Goal: Transaction & Acquisition: Book appointment/travel/reservation

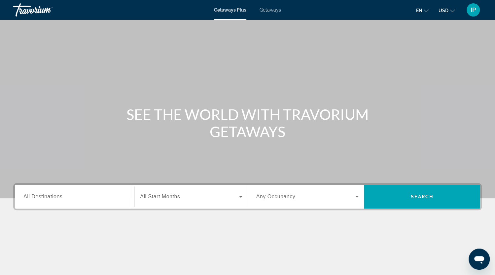
click at [59, 187] on div "Search widget" at bounding box center [74, 196] width 102 height 19
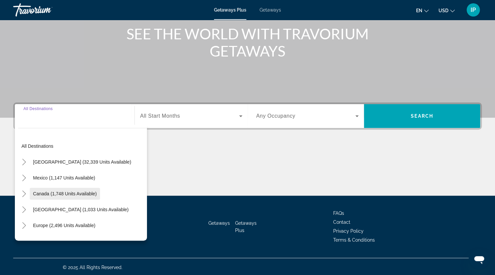
scroll to position [82, 0]
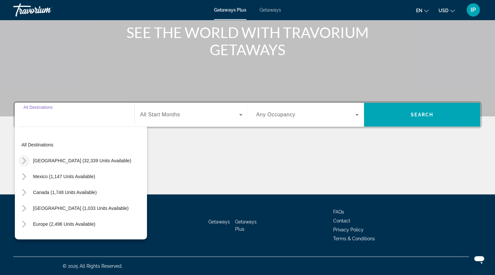
click at [24, 159] on icon "Toggle United States (32,339 units available)" at bounding box center [24, 160] width 7 height 7
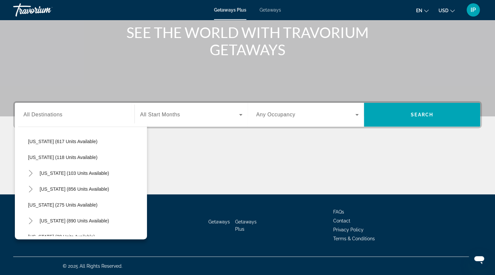
scroll to position [400, 0]
click at [37, 202] on span "Oregon (275 units available)" at bounding box center [62, 204] width 69 height 5
type input "**********"
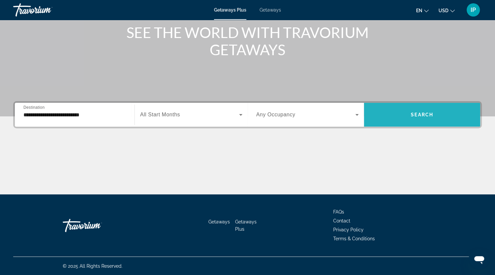
click at [418, 115] on span "Search" at bounding box center [422, 114] width 22 height 5
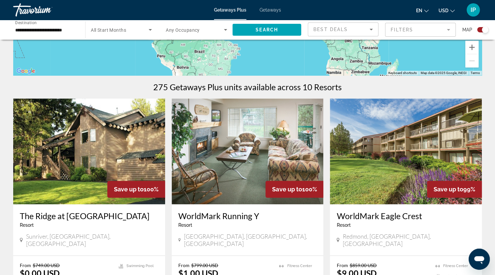
scroll to position [191, 0]
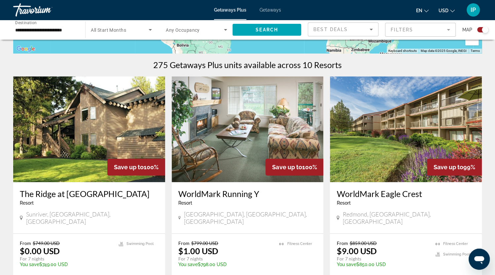
click at [401, 144] on img "Main content" at bounding box center [406, 129] width 152 height 106
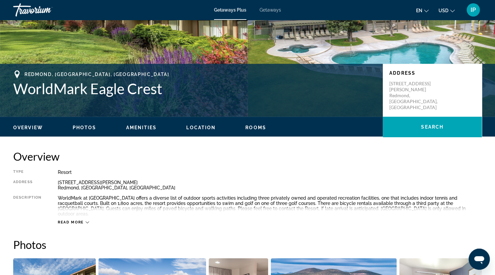
scroll to position [62, 0]
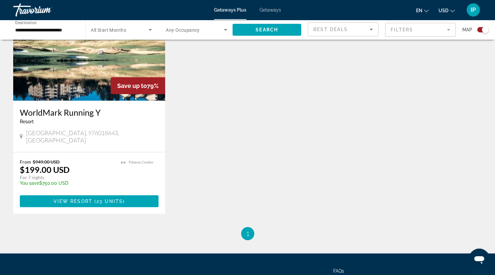
scroll to position [978, 0]
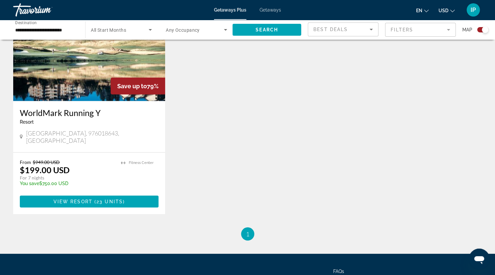
click at [271, 11] on span "Getaways" at bounding box center [270, 9] width 21 height 5
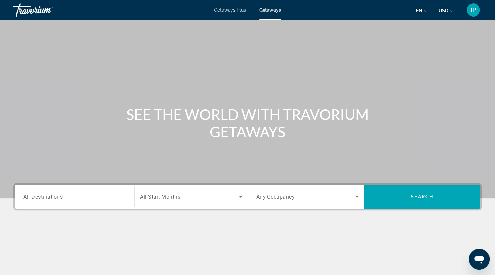
click at [38, 197] on span "All Destinations" at bounding box center [42, 196] width 39 height 6
click at [38, 197] on input "Destination All Destinations" at bounding box center [74, 197] width 102 height 8
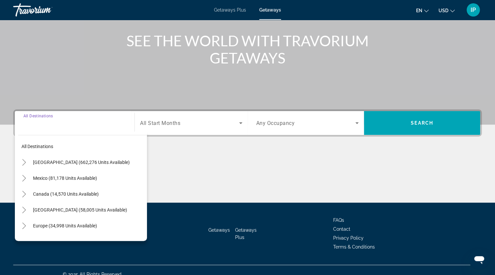
scroll to position [82, 0]
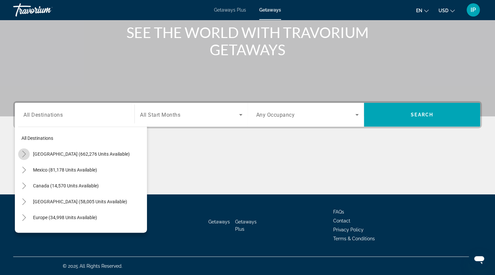
click at [23, 156] on icon "Toggle United States (662,276 units available)" at bounding box center [24, 154] width 4 height 7
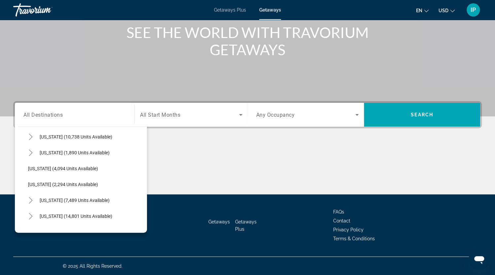
scroll to position [437, 0]
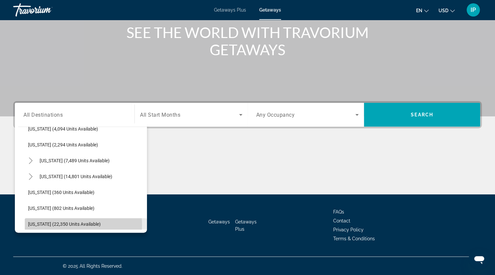
click at [61, 224] on span "Oregon (22,350 units available)" at bounding box center [64, 223] width 73 height 5
type input "**********"
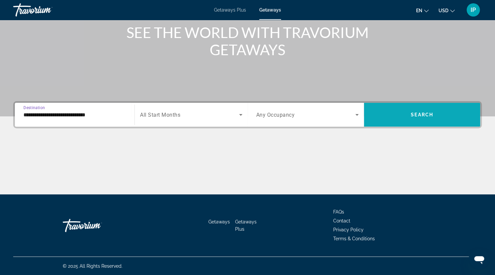
click at [430, 114] on span "Search" at bounding box center [422, 114] width 22 height 5
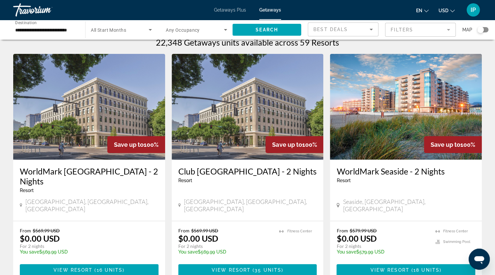
scroll to position [13, 0]
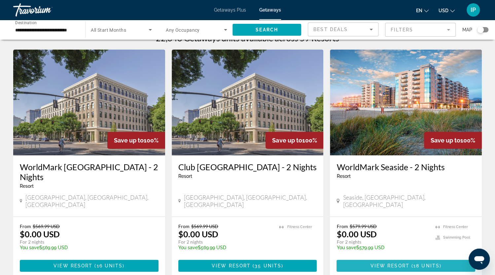
click at [410, 263] on span "Main content" at bounding box center [410, 265] width 2 height 5
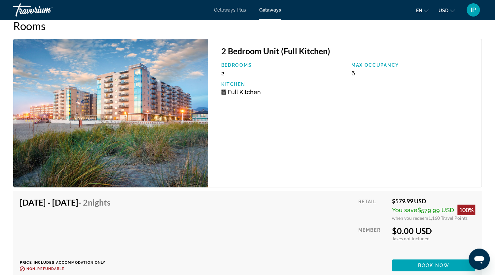
scroll to position [1314, 0]
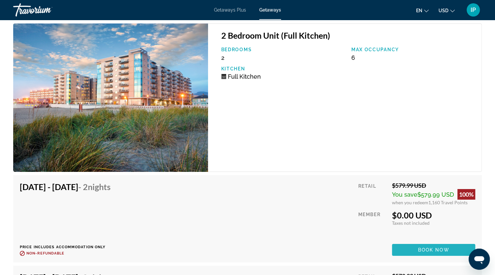
click at [418, 247] on span "Book now" at bounding box center [433, 249] width 31 height 5
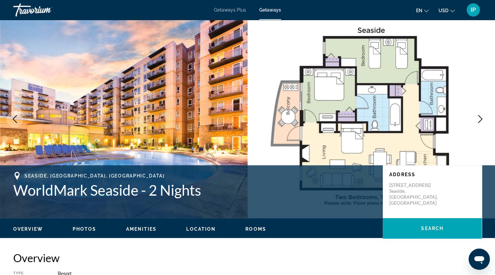
click at [444, 137] on img "Main content" at bounding box center [372, 119] width 248 height 198
click at [255, 232] on div "Overview Photos Amenities Location Rooms Search" at bounding box center [247, 228] width 495 height 20
click at [255, 227] on span "Rooms" at bounding box center [255, 228] width 21 height 5
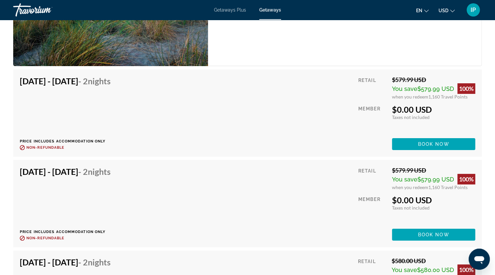
scroll to position [1438, 0]
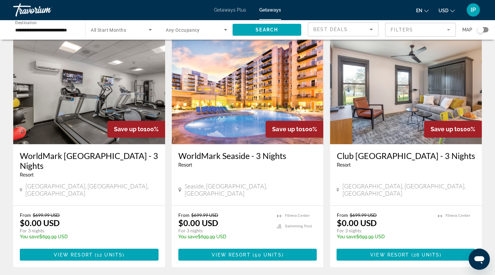
scroll to position [526, 0]
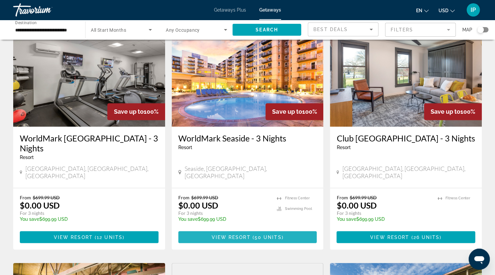
click at [265, 234] on span "50 units" at bounding box center [268, 236] width 27 height 5
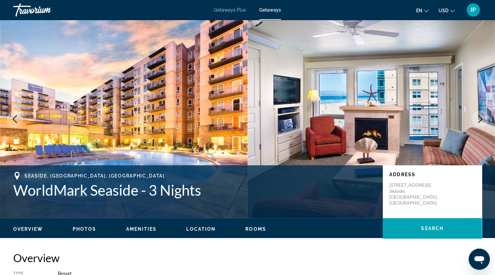
click at [479, 117] on icon "Next image" at bounding box center [480, 119] width 8 height 8
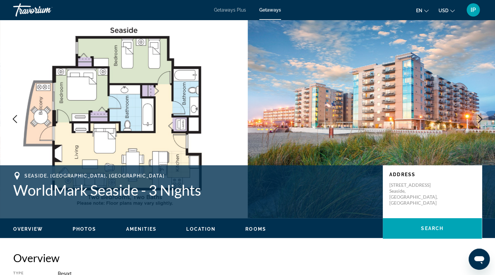
click at [479, 117] on icon "Next image" at bounding box center [480, 119] width 8 height 8
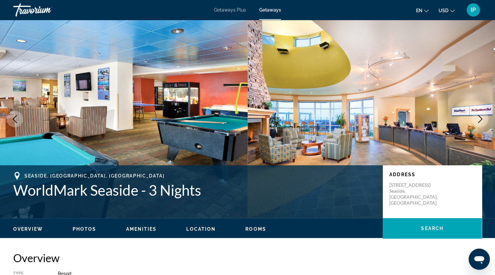
click at [479, 117] on icon "Next image" at bounding box center [480, 119] width 8 height 8
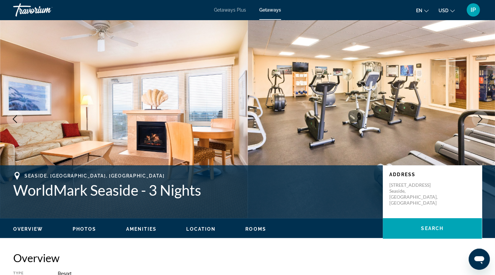
click at [12, 118] on icon "Previous image" at bounding box center [15, 119] width 8 height 8
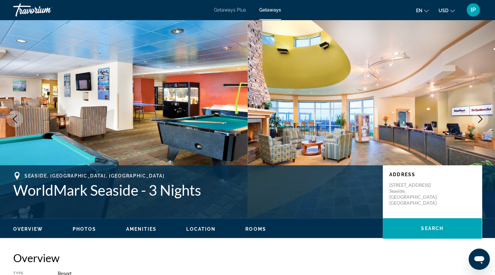
click at [12, 118] on icon "Previous image" at bounding box center [15, 119] width 8 height 8
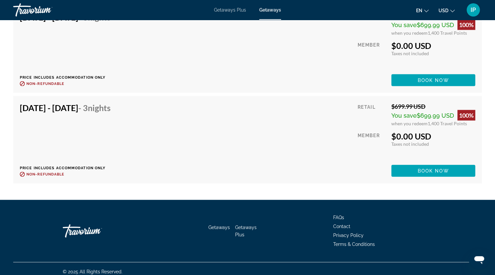
scroll to position [3730, 0]
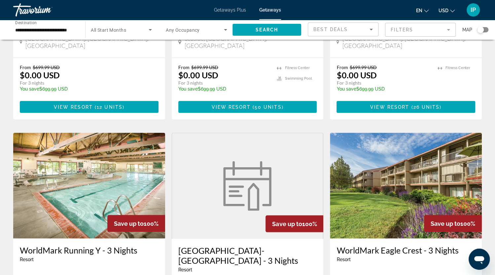
scroll to position [684, 0]
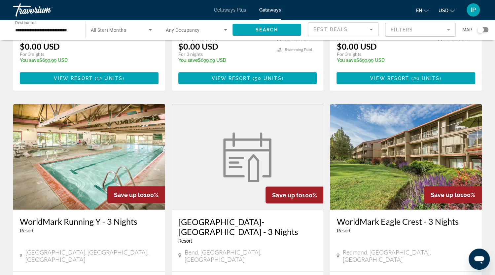
click at [111, 136] on img "Main content" at bounding box center [89, 157] width 152 height 106
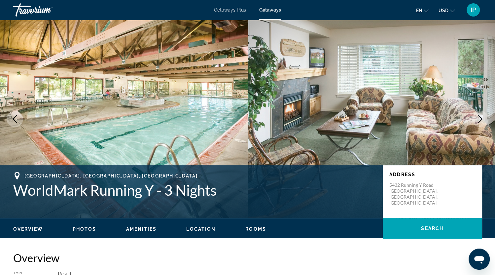
click at [481, 117] on icon "Next image" at bounding box center [480, 119] width 8 height 8
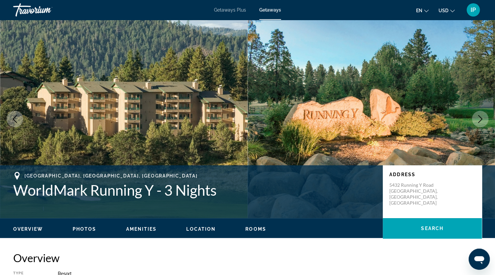
click at [481, 117] on icon "Next image" at bounding box center [480, 119] width 8 height 8
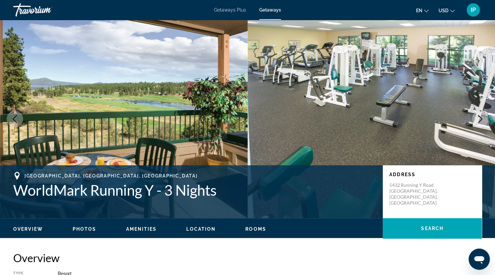
click at [481, 117] on icon "Next image" at bounding box center [480, 119] width 8 height 8
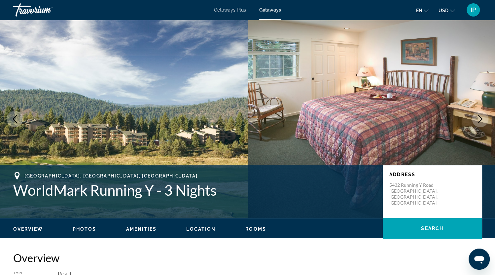
click at [481, 117] on icon "Next image" at bounding box center [480, 119] width 8 height 8
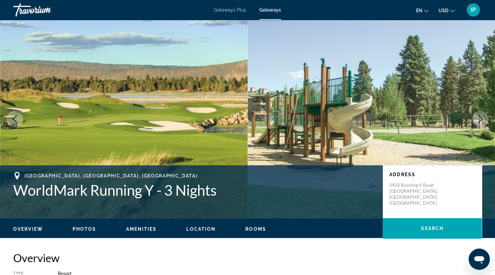
click at [481, 117] on icon "Next image" at bounding box center [480, 119] width 8 height 8
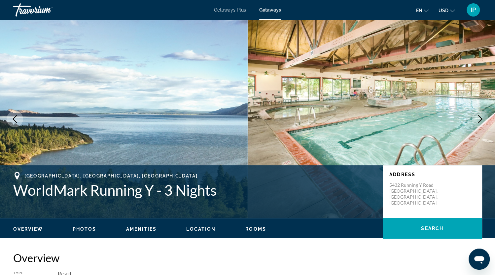
click at [481, 119] on icon "Next image" at bounding box center [480, 119] width 8 height 8
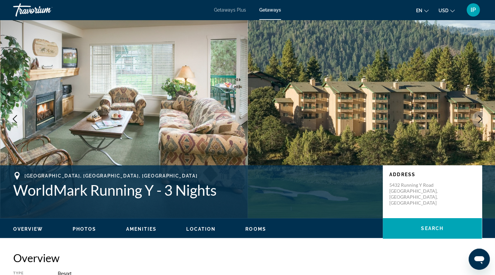
click at [481, 119] on icon "Next image" at bounding box center [480, 119] width 8 height 8
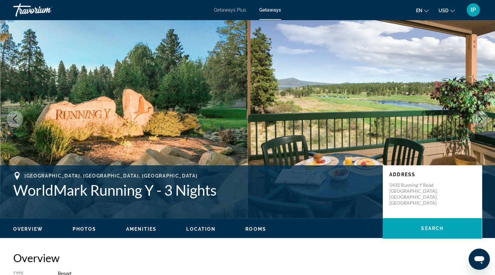
click at [481, 119] on icon "Next image" at bounding box center [480, 119] width 8 height 8
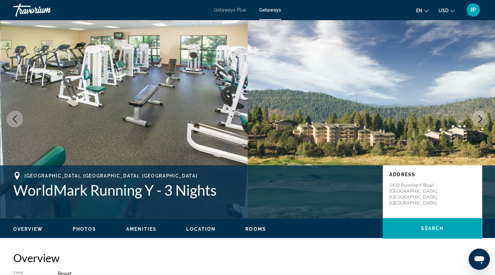
click at [481, 119] on icon "Next image" at bounding box center [480, 119] width 8 height 8
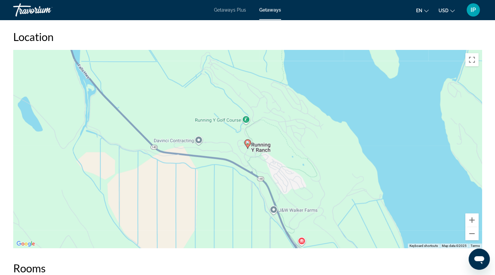
scroll to position [979, 0]
click at [471, 240] on button "Zoom out" at bounding box center [471, 233] width 13 height 13
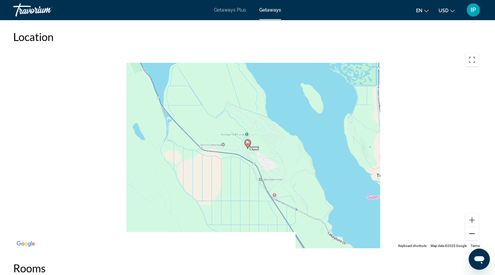
click at [471, 240] on button "Zoom out" at bounding box center [471, 233] width 13 height 13
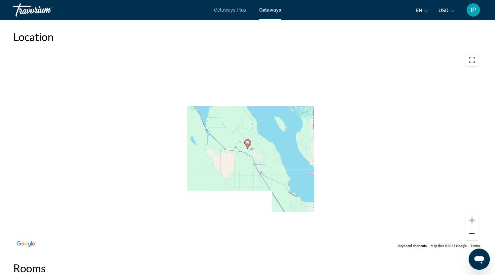
click at [471, 240] on button "Zoom out" at bounding box center [471, 233] width 13 height 13
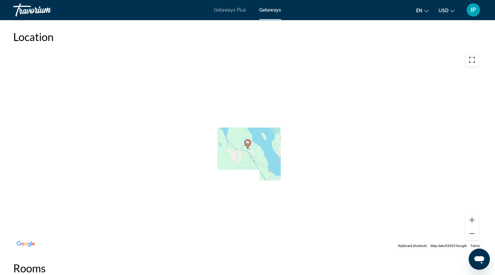
click at [471, 66] on button "Toggle fullscreen view" at bounding box center [471, 59] width 13 height 13
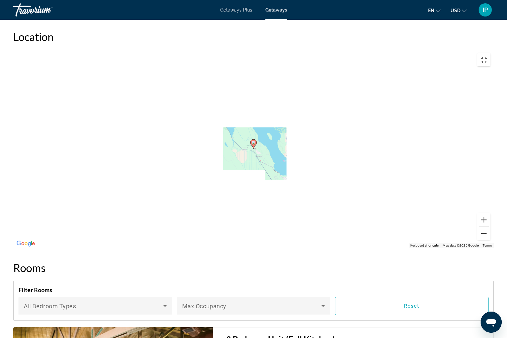
click at [491, 240] on button "Zoom out" at bounding box center [483, 233] width 13 height 13
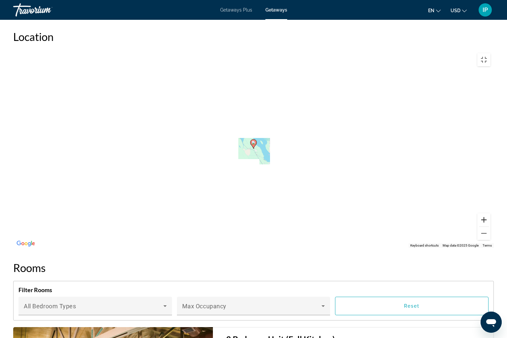
click at [491, 227] on button "Zoom in" at bounding box center [483, 219] width 13 height 13
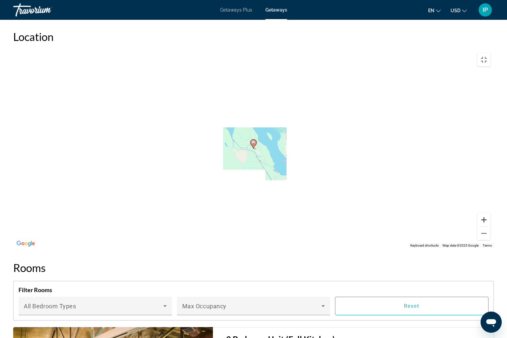
click at [491, 227] on button "Zoom in" at bounding box center [483, 219] width 13 height 13
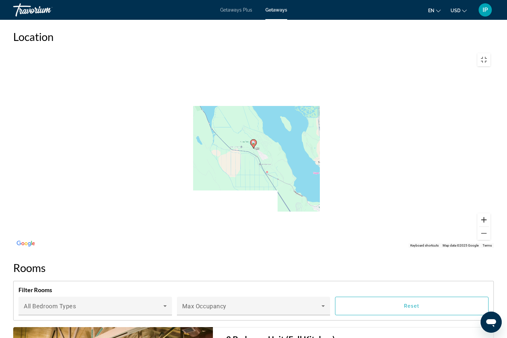
click at [491, 227] on button "Zoom in" at bounding box center [483, 219] width 13 height 13
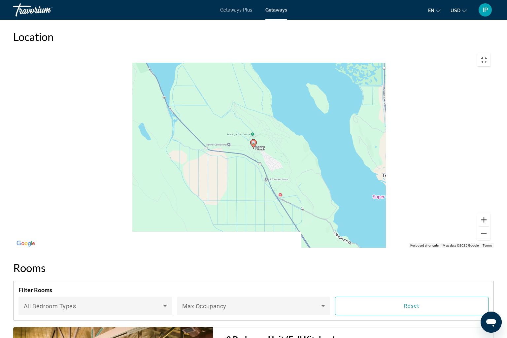
click at [491, 227] on button "Zoom in" at bounding box center [483, 219] width 13 height 13
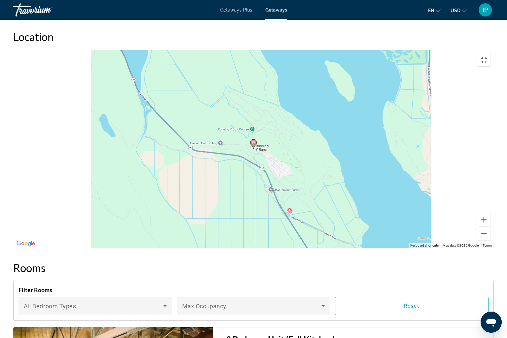
click at [491, 227] on button "Zoom in" at bounding box center [483, 219] width 13 height 13
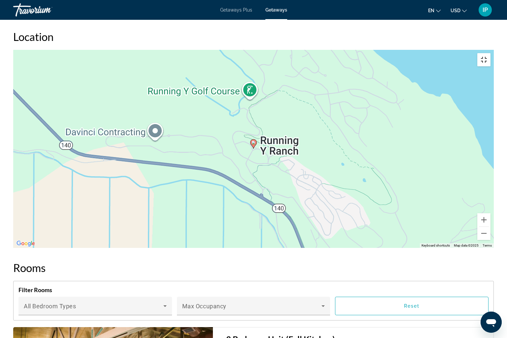
click at [491, 53] on button "Toggle fullscreen view" at bounding box center [483, 59] width 13 height 13
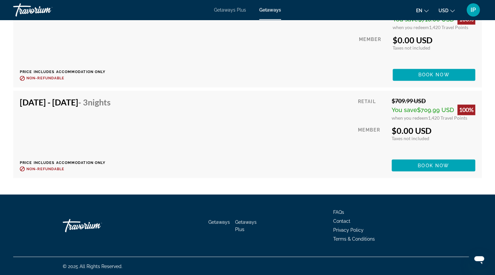
scroll to position [2082, 0]
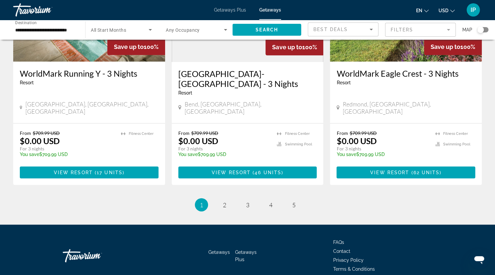
scroll to position [833, 0]
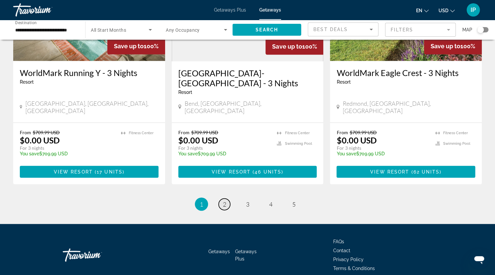
click at [225, 200] on span "2" at bounding box center [224, 203] width 3 height 7
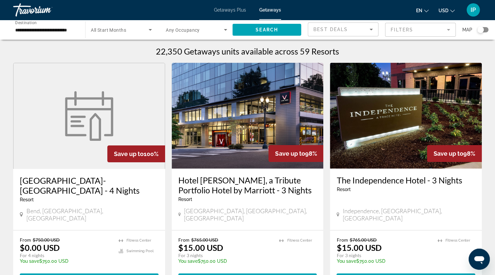
click at [99, 117] on img "Main content" at bounding box center [89, 116] width 56 height 50
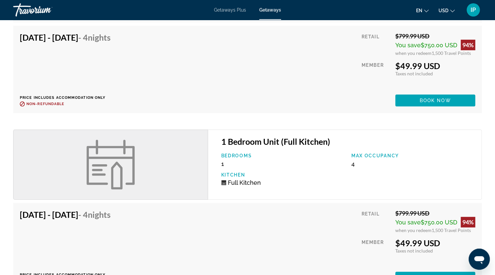
scroll to position [4500, 0]
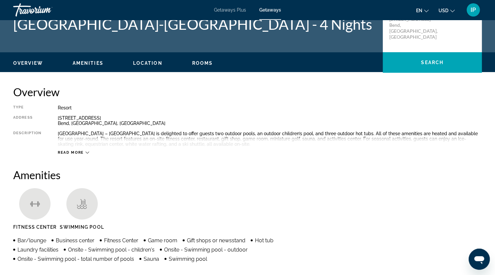
scroll to position [0, 0]
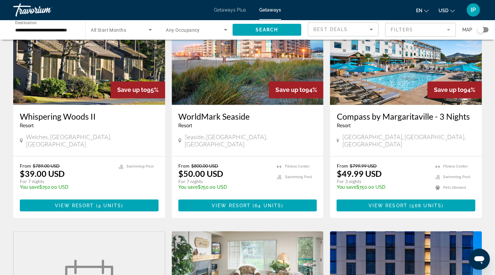
scroll to position [510, 0]
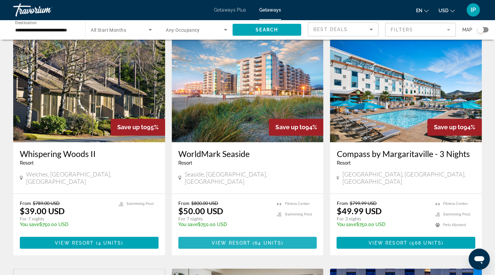
click at [252, 240] on span "Main content" at bounding box center [252, 242] width 2 height 5
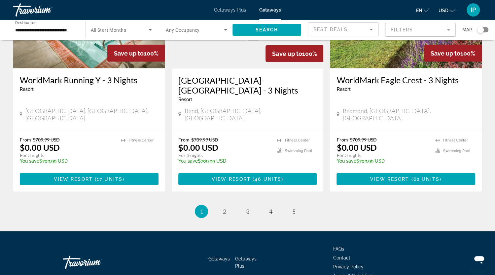
scroll to position [833, 0]
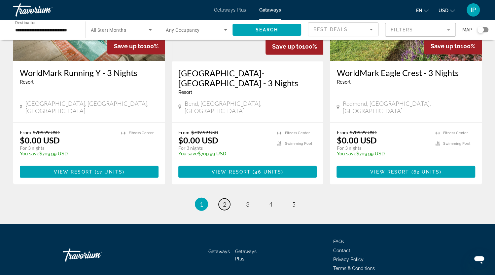
click at [225, 200] on span "2" at bounding box center [224, 203] width 3 height 7
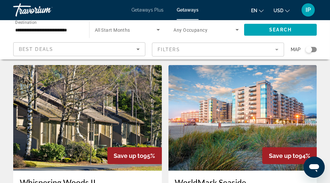
scroll to position [741, 0]
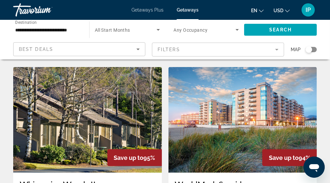
click at [33, 129] on img "Main content" at bounding box center [87, 120] width 149 height 106
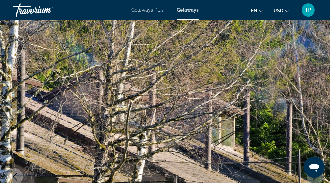
click at [275, 144] on img "Main content" at bounding box center [165, 177] width 330 height 314
click at [9, 123] on img "Main content" at bounding box center [165, 177] width 330 height 314
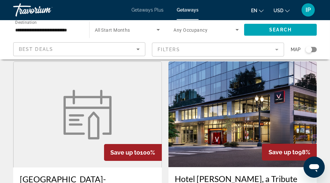
scroll to position [22, 0]
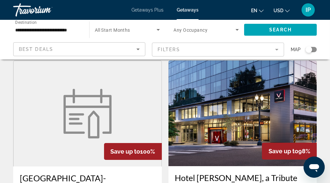
click at [112, 89] on img "Main content" at bounding box center [87, 114] width 56 height 50
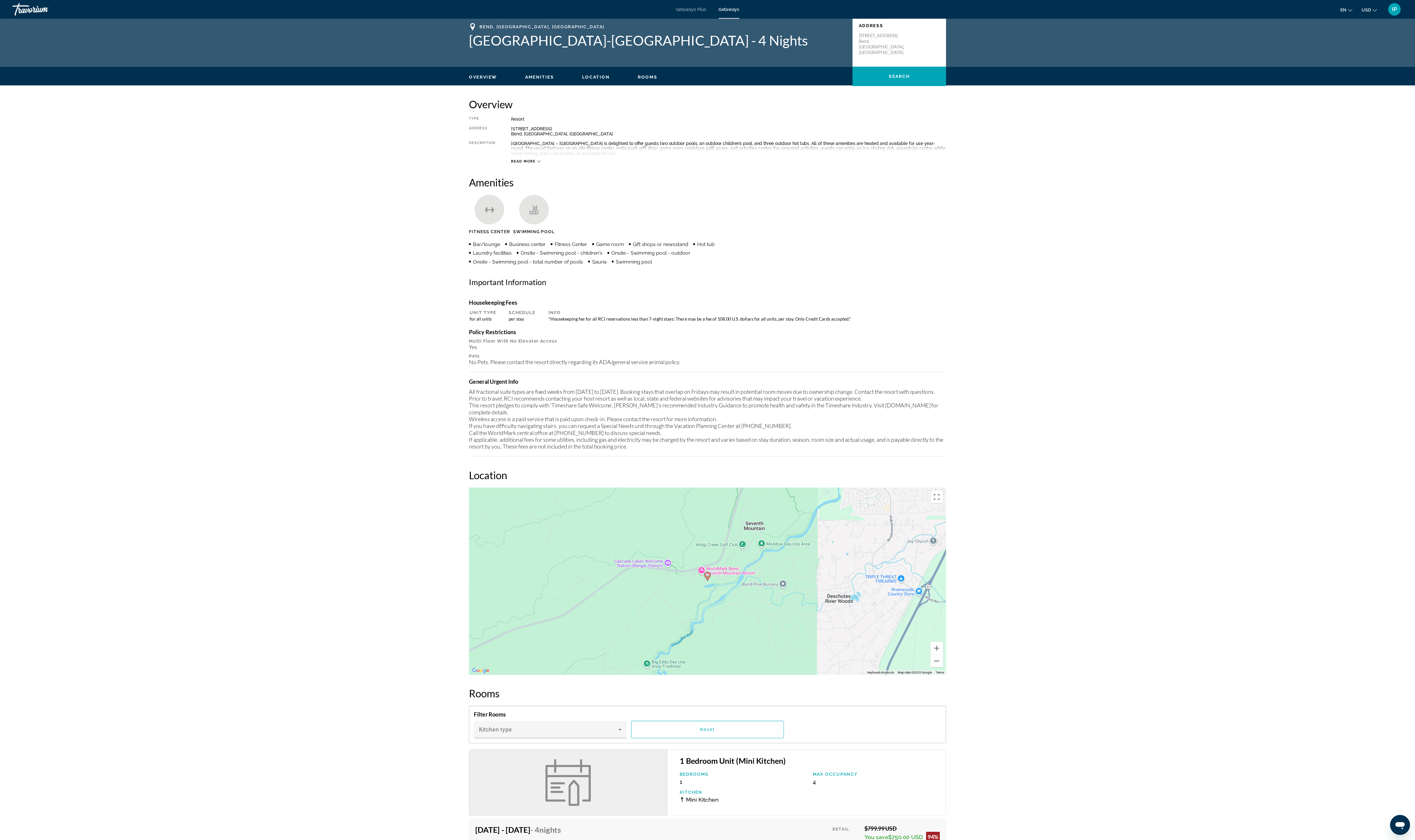
scroll to position [1, 0]
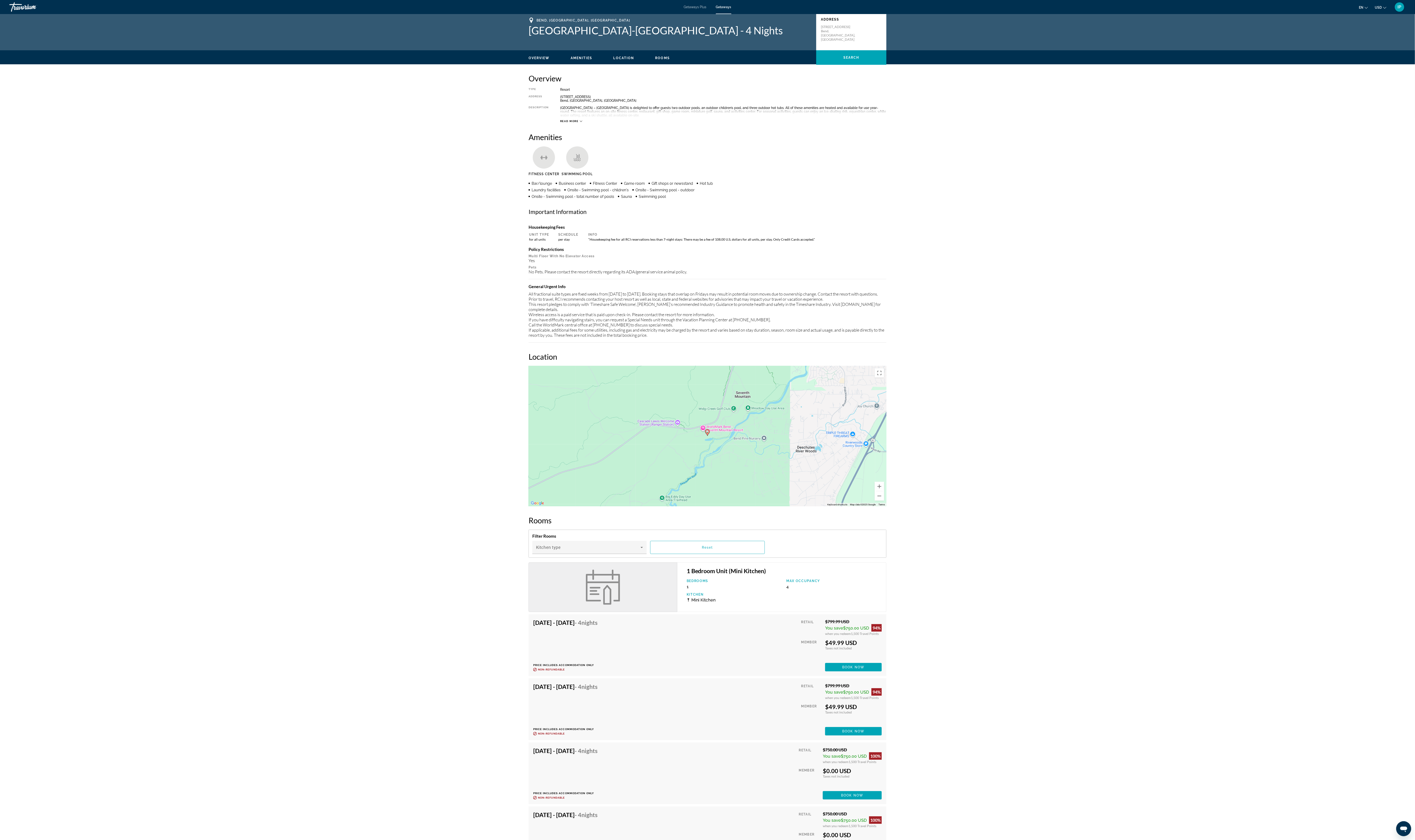
drag, startPoint x: 224, startPoint y: 0, endPoint x: 740, endPoint y: 433, distance: 673.6
click at [354, 194] on div "To activate drag with keyboard, press Alt + Enter. Once in keyboard drag state,…" at bounding box center [707, 436] width 358 height 140
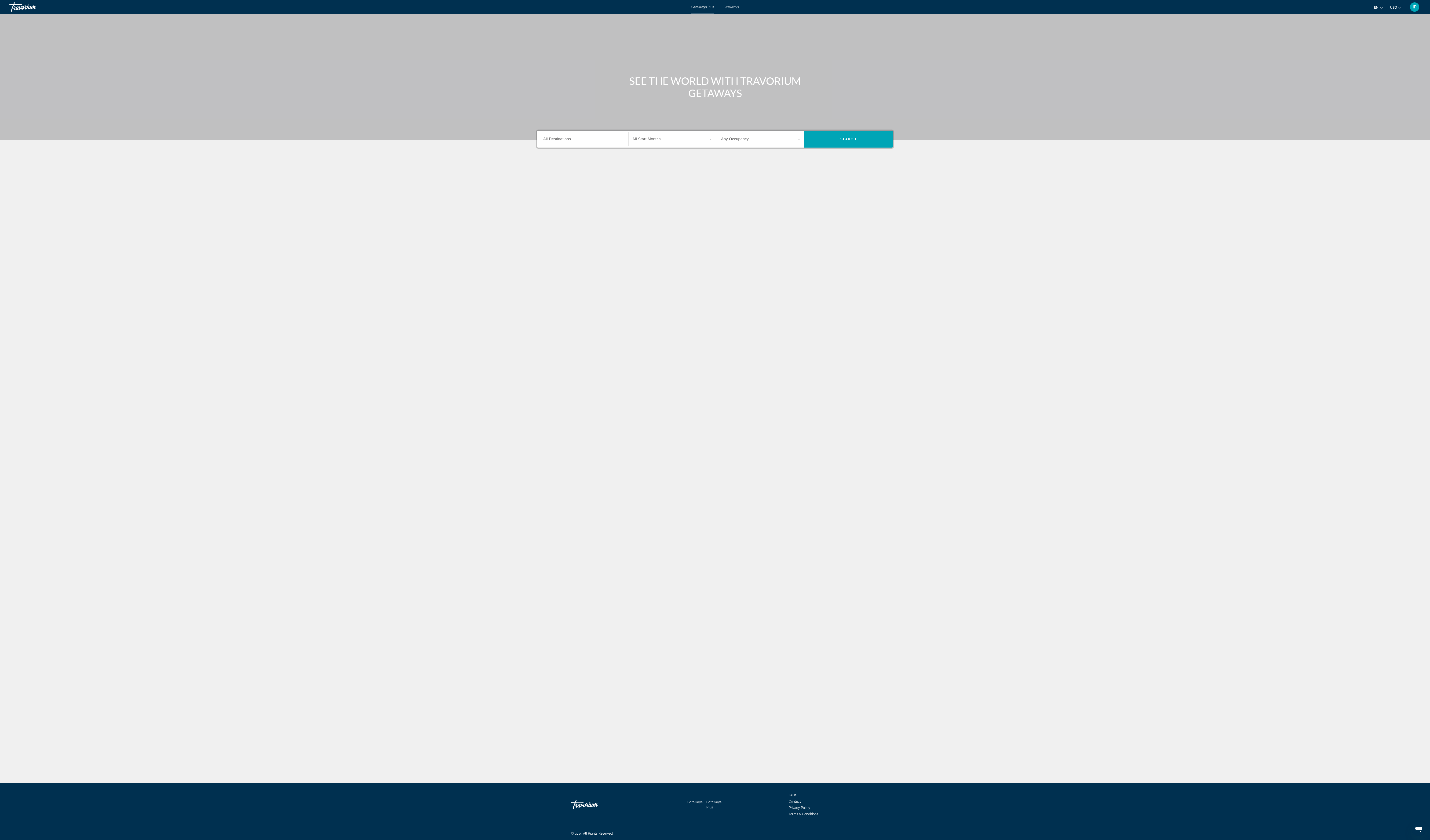
click at [717, 303] on div "SEE THE WORLD WITH TRAVORIUM GETAWAYS Destination All Destinations Start Month …" at bounding box center [715, 398] width 1430 height 768
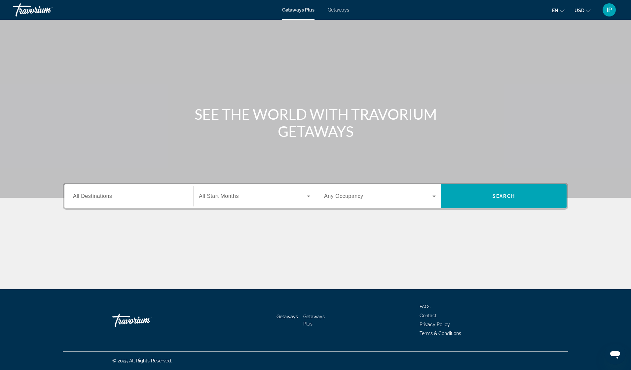
drag, startPoint x: 1833, startPoint y: 3, endPoint x: 381, endPoint y: 277, distance: 1477.5
click at [381, 277] on div "SEE THE WORLD WITH TRAVORIUM GETAWAYS Destination All Destinations Start Month …" at bounding box center [315, 155] width 631 height 270
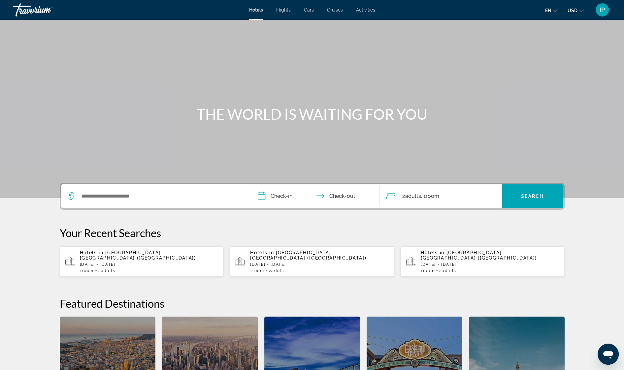
click at [48, 172] on div "Main content" at bounding box center [312, 99] width 624 height 198
click at [101, 199] on input "Search widget" at bounding box center [161, 197] width 160 height 10
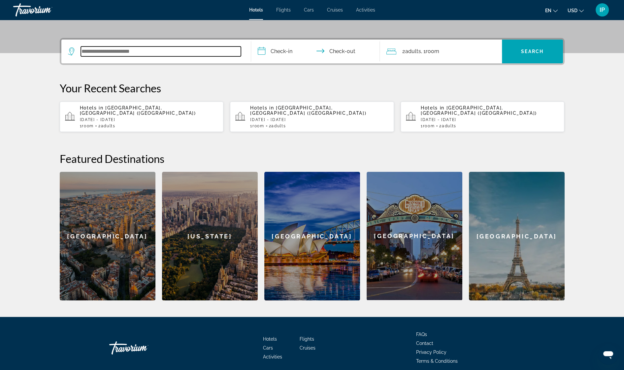
scroll to position [128, 0]
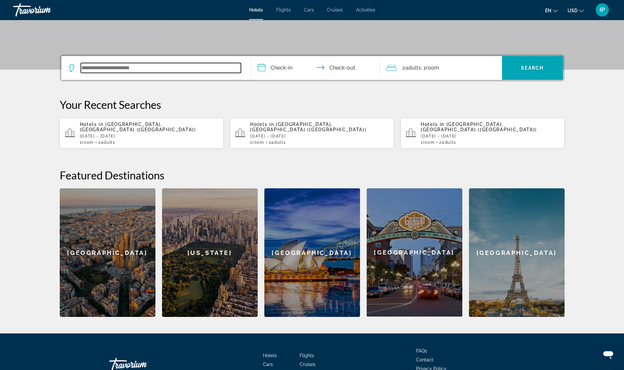
click at [82, 67] on input "Search widget" at bounding box center [161, 68] width 160 height 10
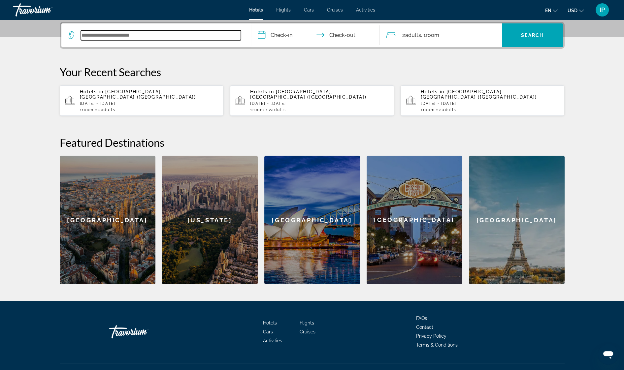
scroll to position [161, 0]
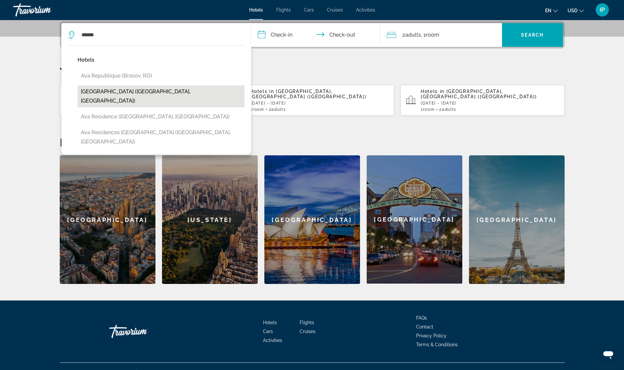
click at [141, 91] on button "Ava Resort Cancun (Cancun, MX)" at bounding box center [161, 97] width 167 height 22
type input "**********"
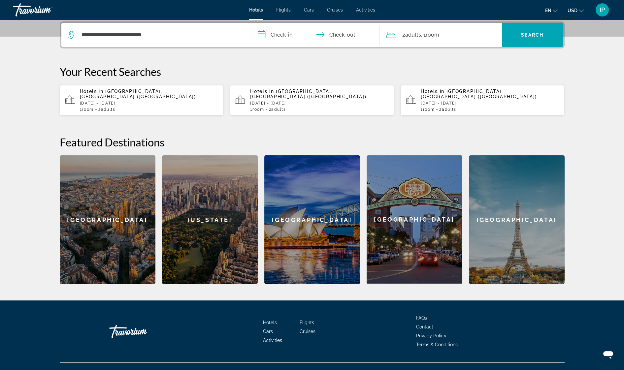
click at [285, 33] on input "**********" at bounding box center [316, 36] width 131 height 26
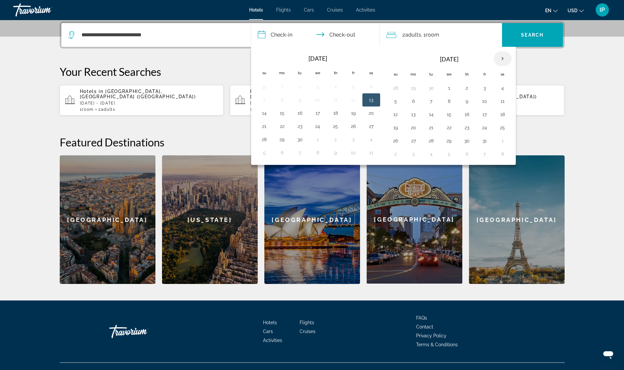
click at [501, 59] on th "Next month" at bounding box center [503, 59] width 18 height 15
click at [396, 142] on button "23" at bounding box center [396, 140] width 11 height 9
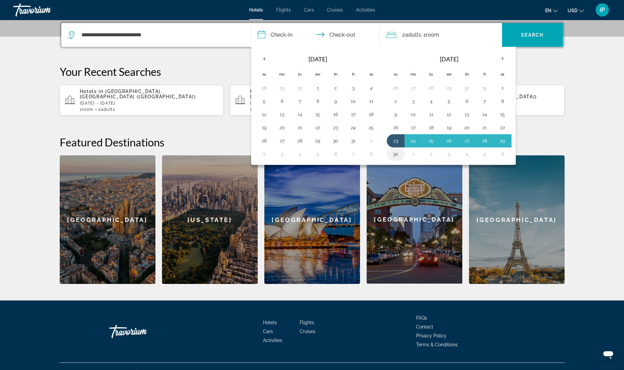
click at [395, 155] on button "30" at bounding box center [396, 154] width 11 height 9
type input "**********"
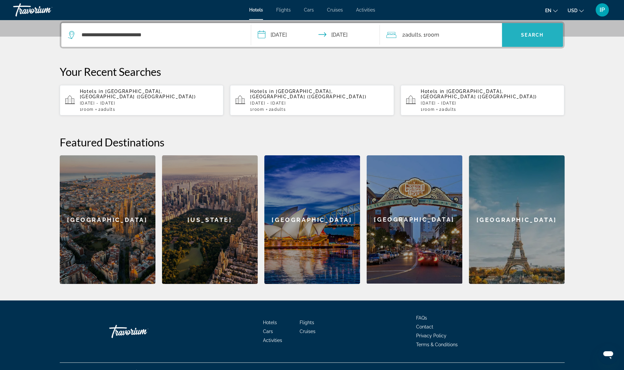
click at [531, 30] on span "Search widget" at bounding box center [532, 35] width 61 height 16
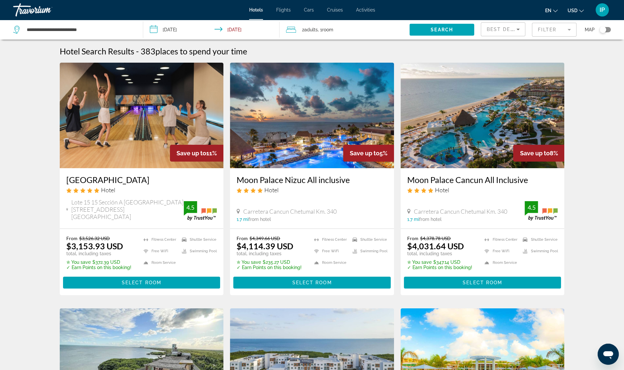
click at [531, 30] on div "Best Deals Filter Map" at bounding box center [546, 30] width 130 height 20
click at [154, 280] on span "Select Room" at bounding box center [142, 282] width 40 height 5
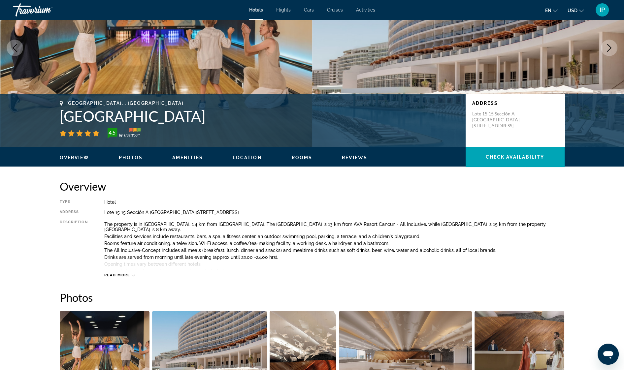
scroll to position [110, 0]
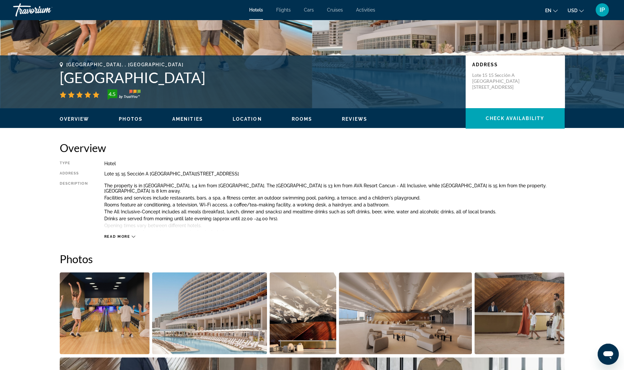
click at [132, 235] on icon "Main content" at bounding box center [134, 237] width 4 height 4
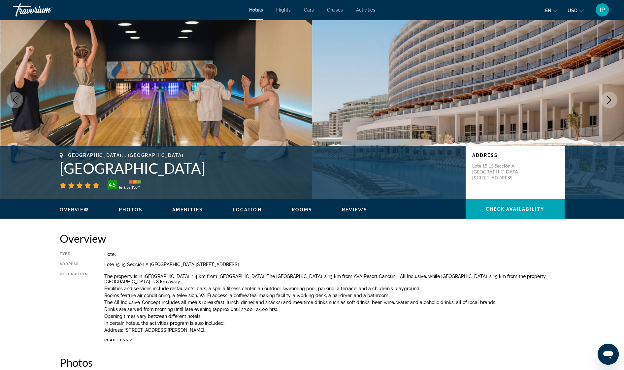
scroll to position [0, 0]
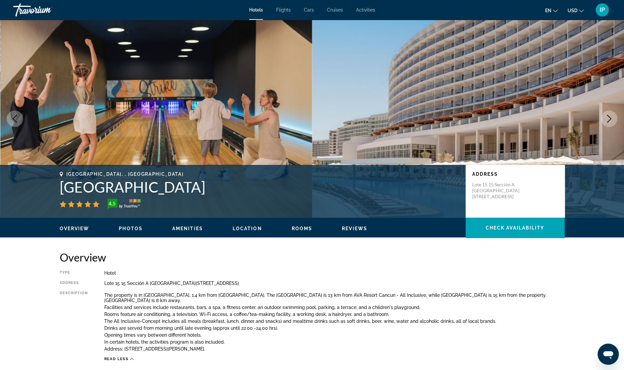
click at [605, 118] on button "Next image" at bounding box center [609, 119] width 17 height 17
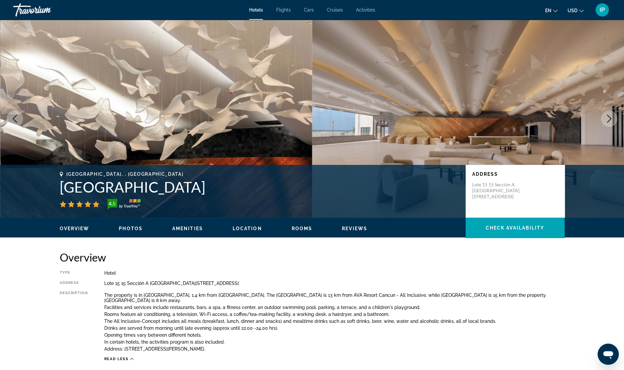
click at [605, 118] on button "Next image" at bounding box center [609, 119] width 17 height 17
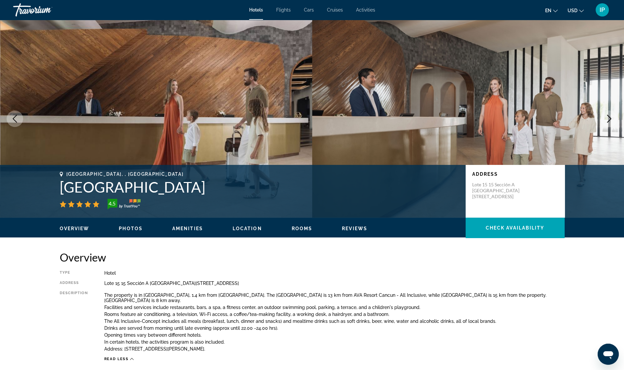
click at [605, 118] on button "Next image" at bounding box center [609, 119] width 17 height 17
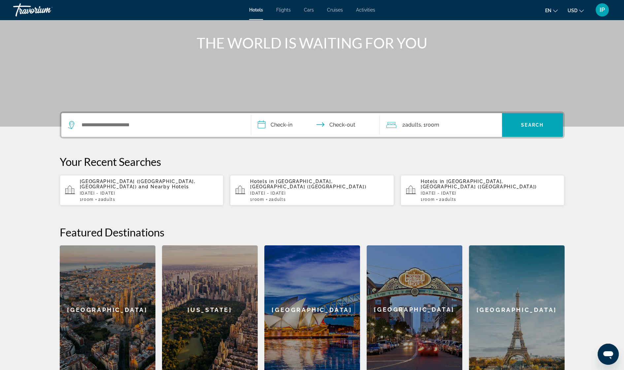
scroll to position [118, 0]
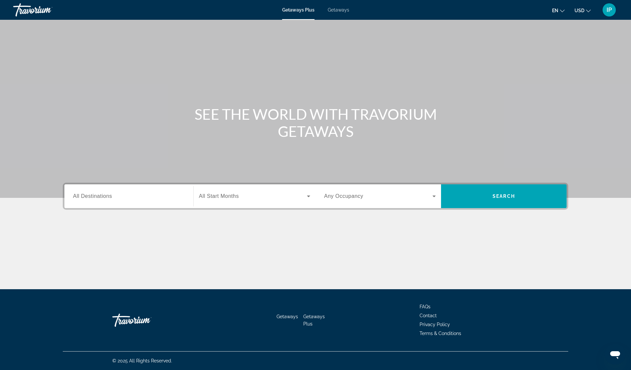
click at [106, 196] on span "All Destinations" at bounding box center [92, 196] width 39 height 6
click at [106, 196] on input "Destination All Destinations" at bounding box center [129, 197] width 112 height 8
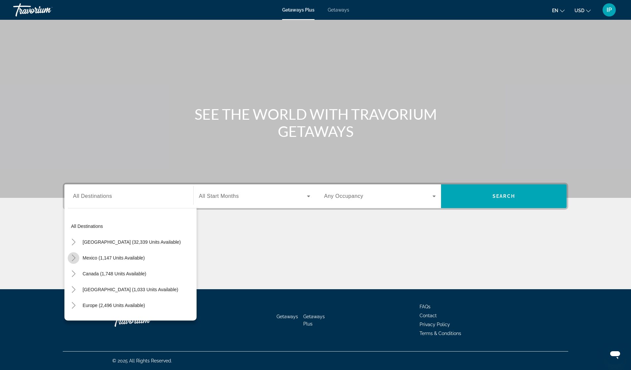
click at [75, 257] on icon "Toggle Mexico (1,147 units available)" at bounding box center [73, 258] width 7 height 7
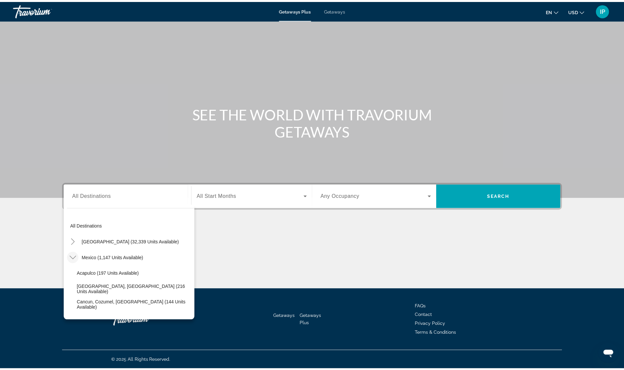
scroll to position [35, 0]
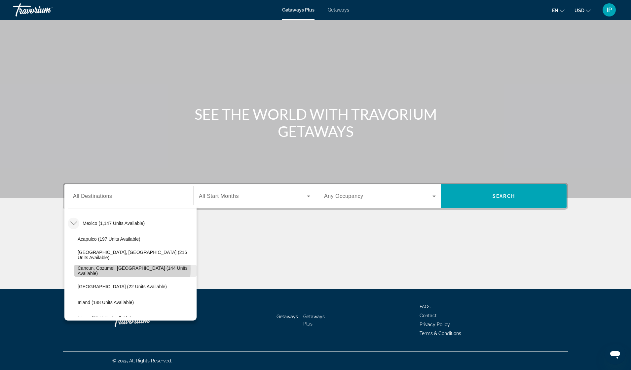
click at [94, 269] on span "Cancun, Cozumel, [GEOGRAPHIC_DATA] (144 units available)" at bounding box center [136, 271] width 116 height 11
type input "**********"
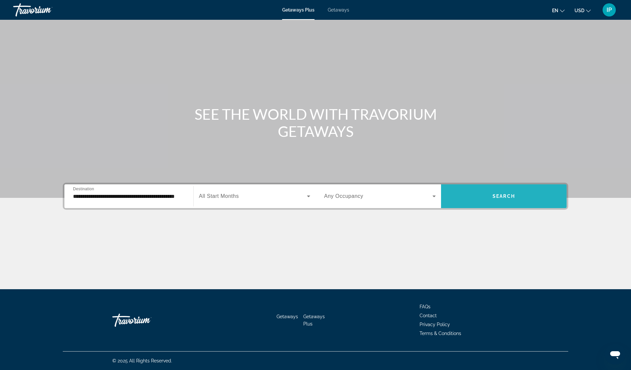
click at [504, 194] on span "Search" at bounding box center [503, 196] width 22 height 5
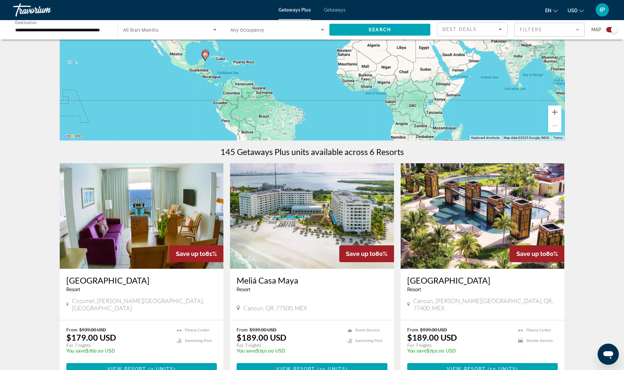
scroll to position [112, 0]
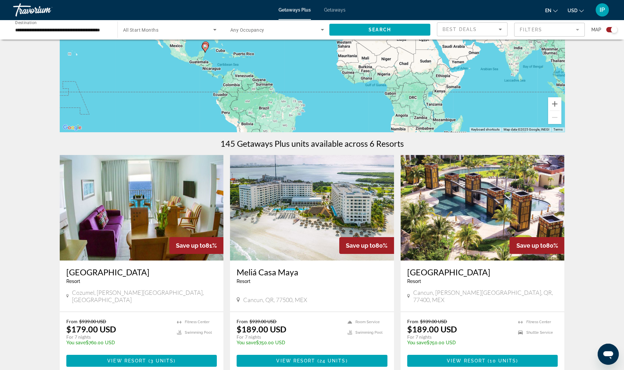
click at [491, 200] on img "Main content" at bounding box center [483, 208] width 164 height 106
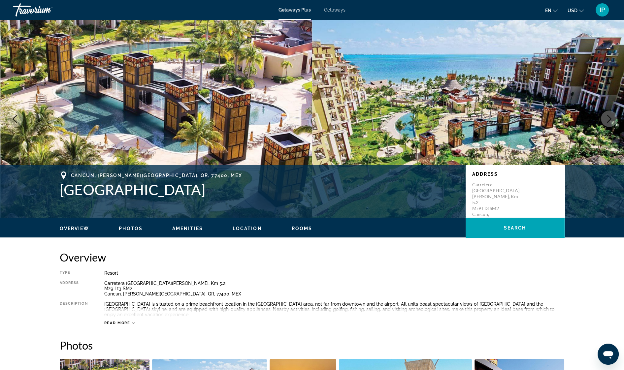
click at [612, 120] on icon "Next image" at bounding box center [610, 119] width 8 height 8
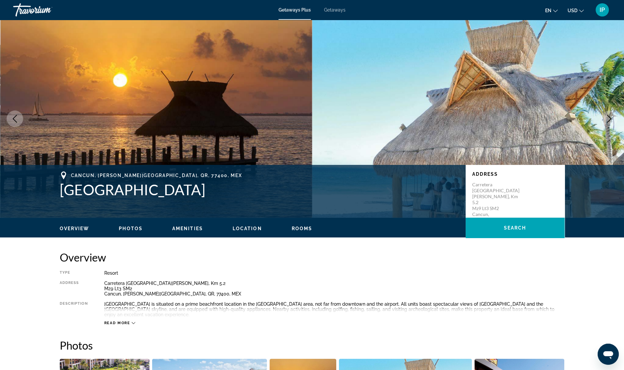
click at [611, 113] on button "Next image" at bounding box center [609, 119] width 17 height 17
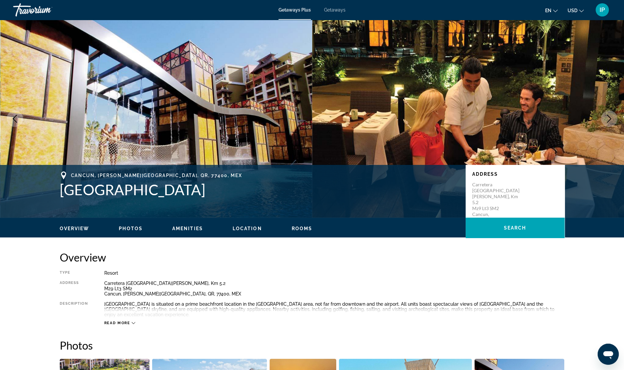
click at [611, 112] on button "Next image" at bounding box center [609, 119] width 17 height 17
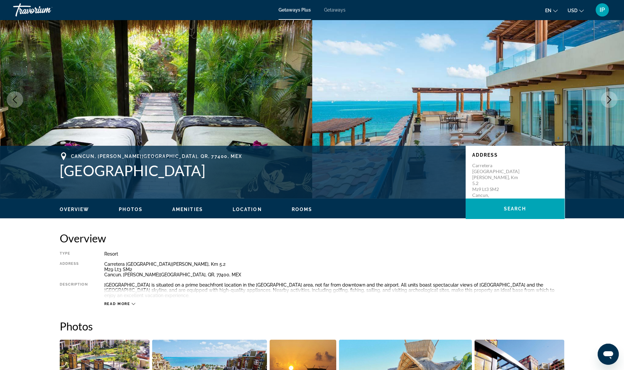
scroll to position [22, 0]
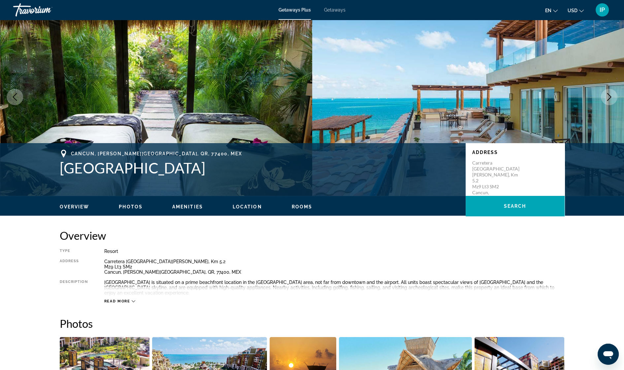
click at [134, 301] on icon "Main content" at bounding box center [134, 302] width 4 height 4
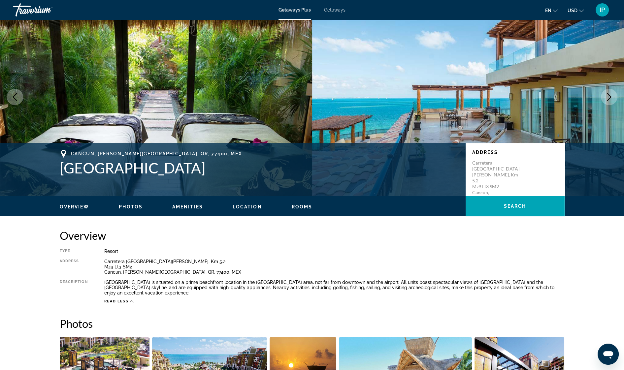
click at [208, 255] on div "Type Resort All-Inclusive No All-Inclusive Address [GEOGRAPHIC_DATA][PERSON_NAM…" at bounding box center [312, 276] width 505 height 55
click at [614, 94] on button "Next image" at bounding box center [609, 97] width 17 height 17
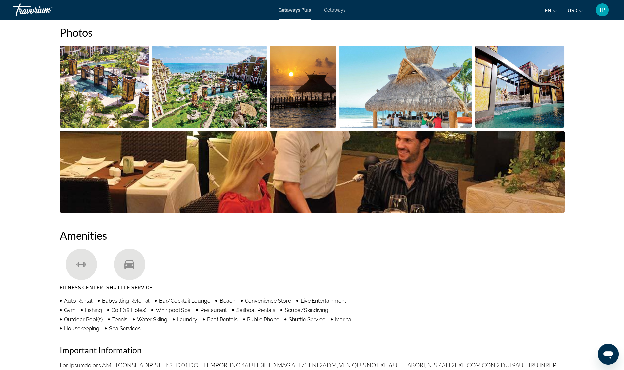
scroll to position [352, 0]
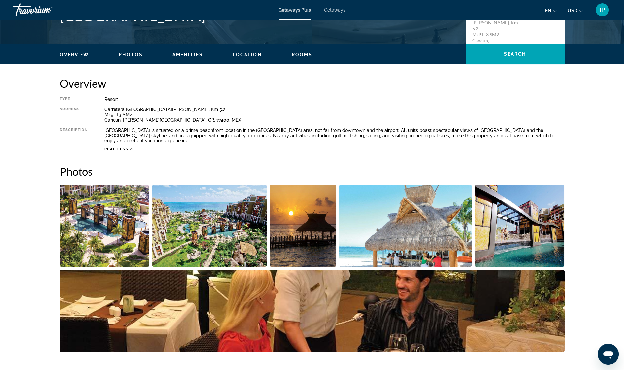
scroll to position [171, 0]
